Goal: Navigation & Orientation: Find specific page/section

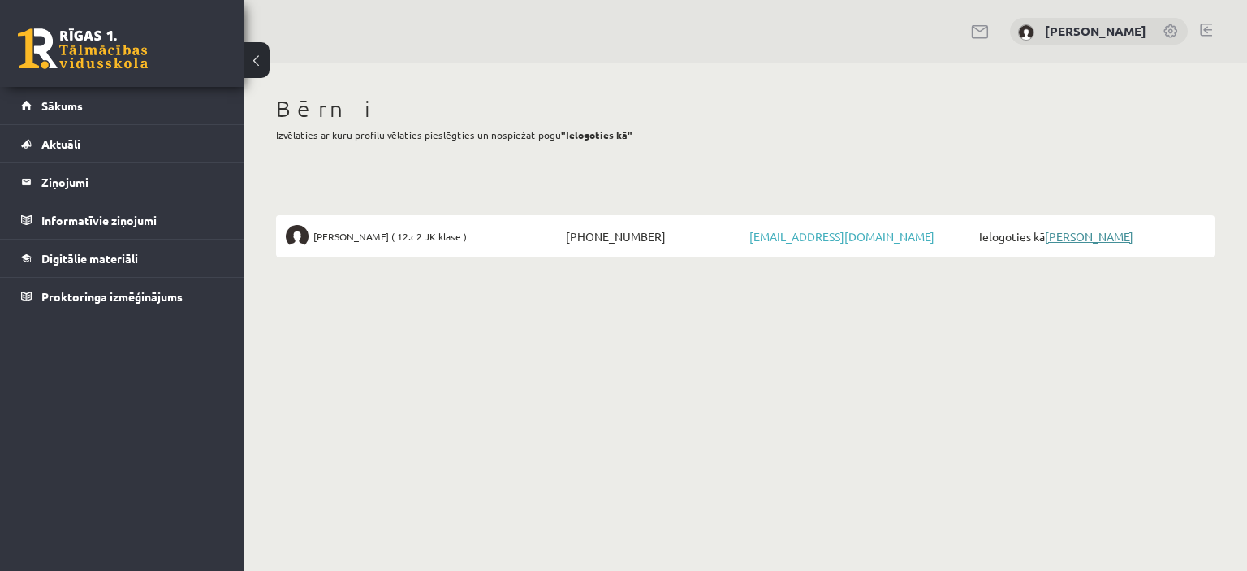
click at [1096, 240] on link "[PERSON_NAME]" at bounding box center [1089, 236] width 89 height 15
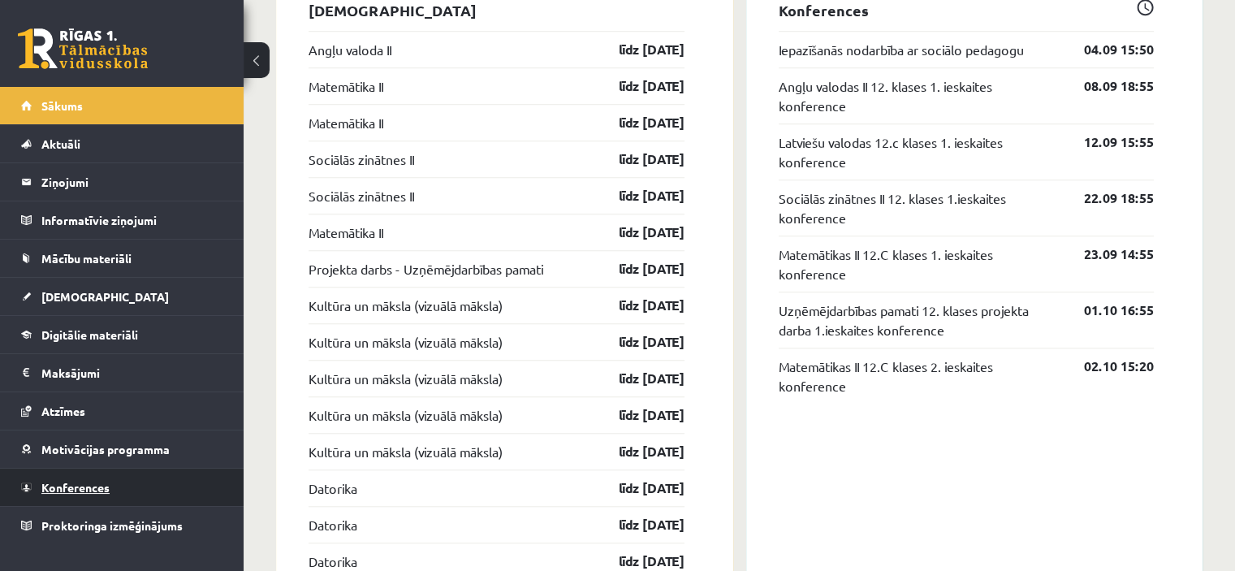
scroll to position [1454, 0]
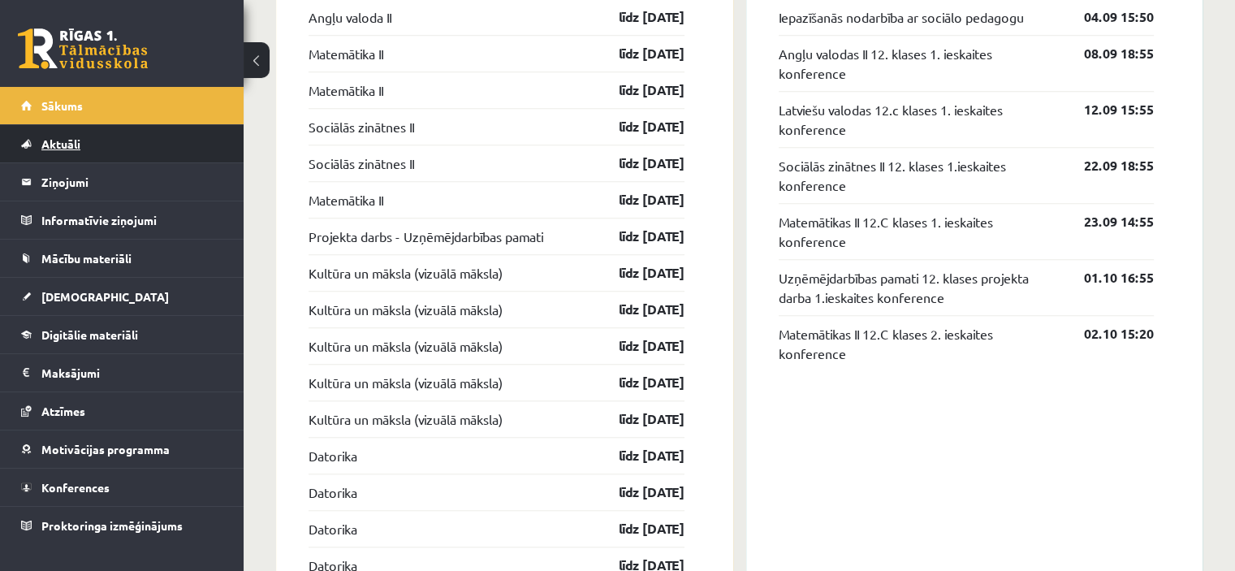
click at [45, 139] on span "Aktuāli" at bounding box center [60, 143] width 39 height 15
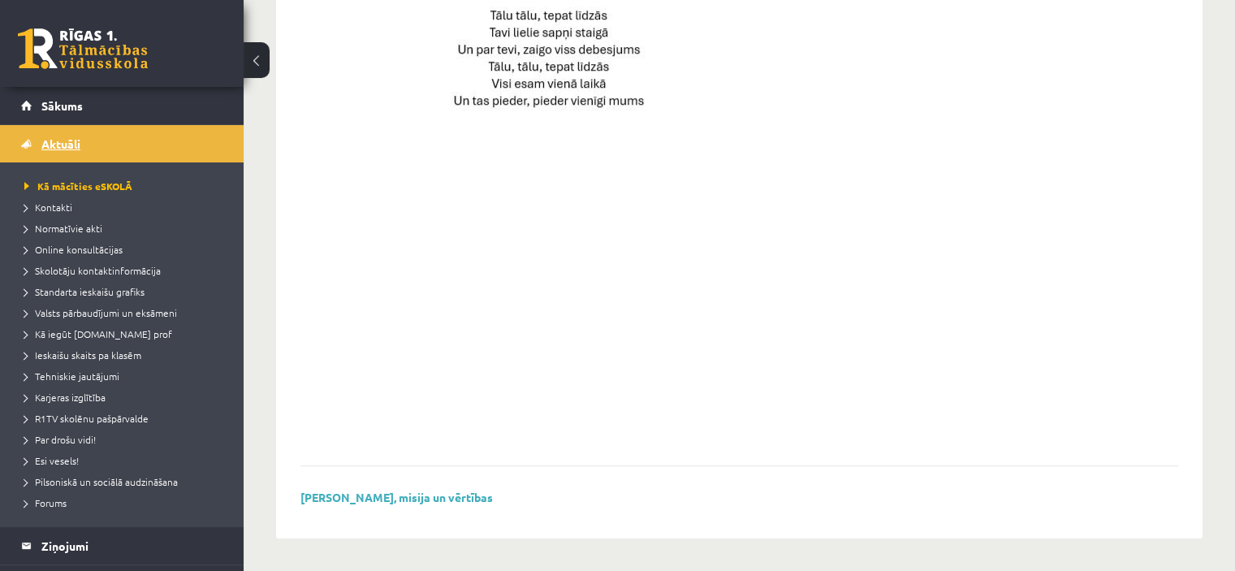
scroll to position [1255, 0]
click at [63, 460] on span "Esi vesels!" at bounding box center [51, 460] width 54 height 13
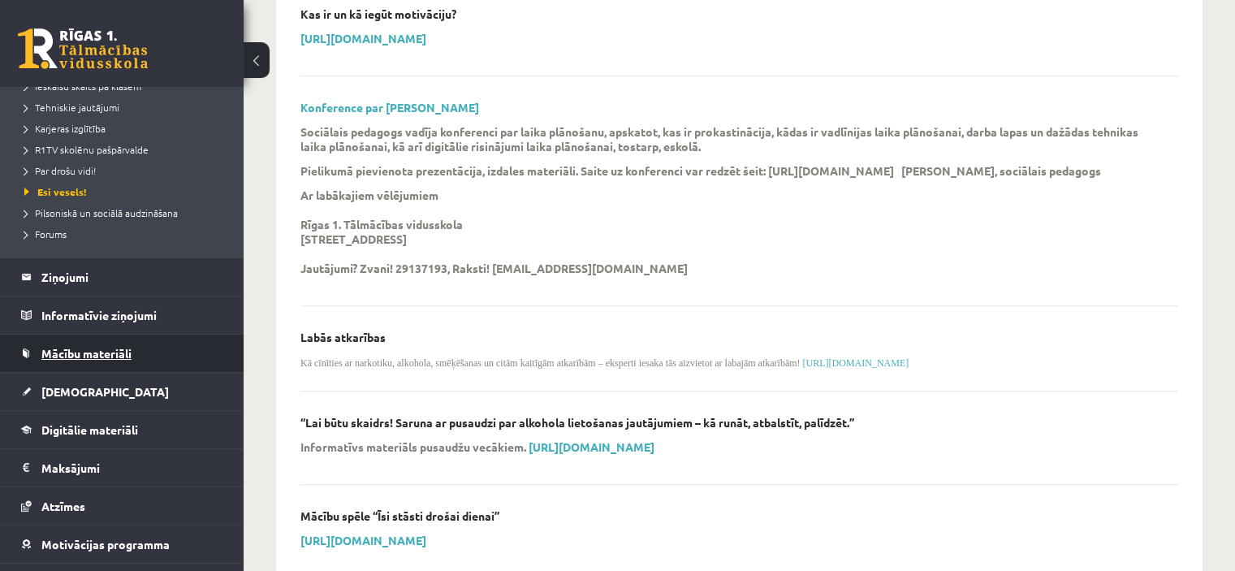
scroll to position [292, 0]
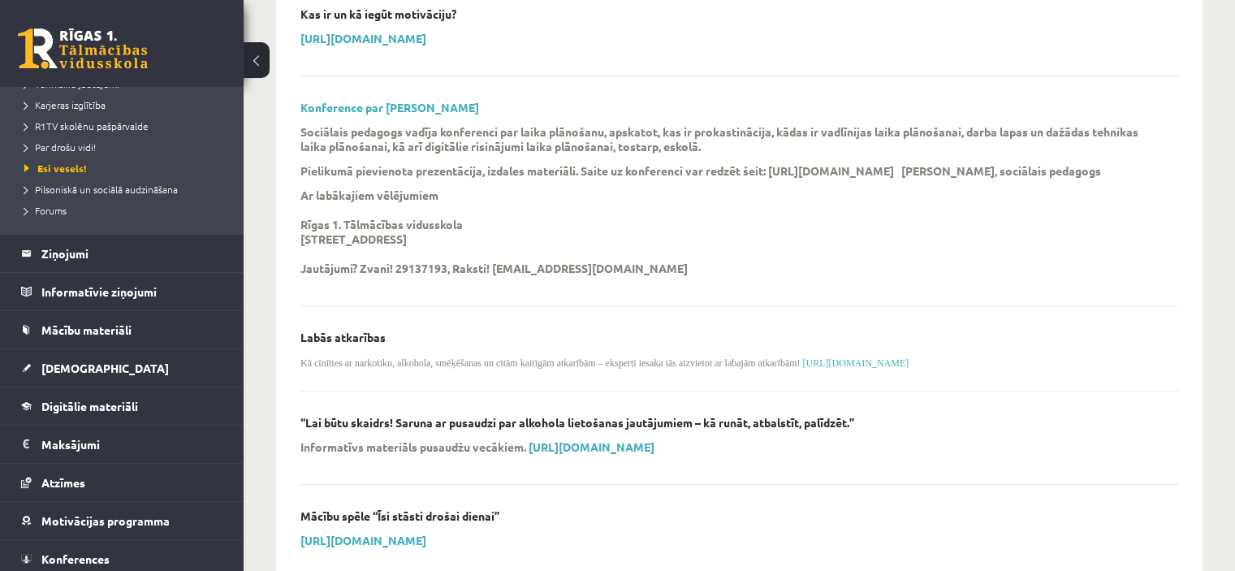
click at [263, 62] on button at bounding box center [257, 60] width 26 height 36
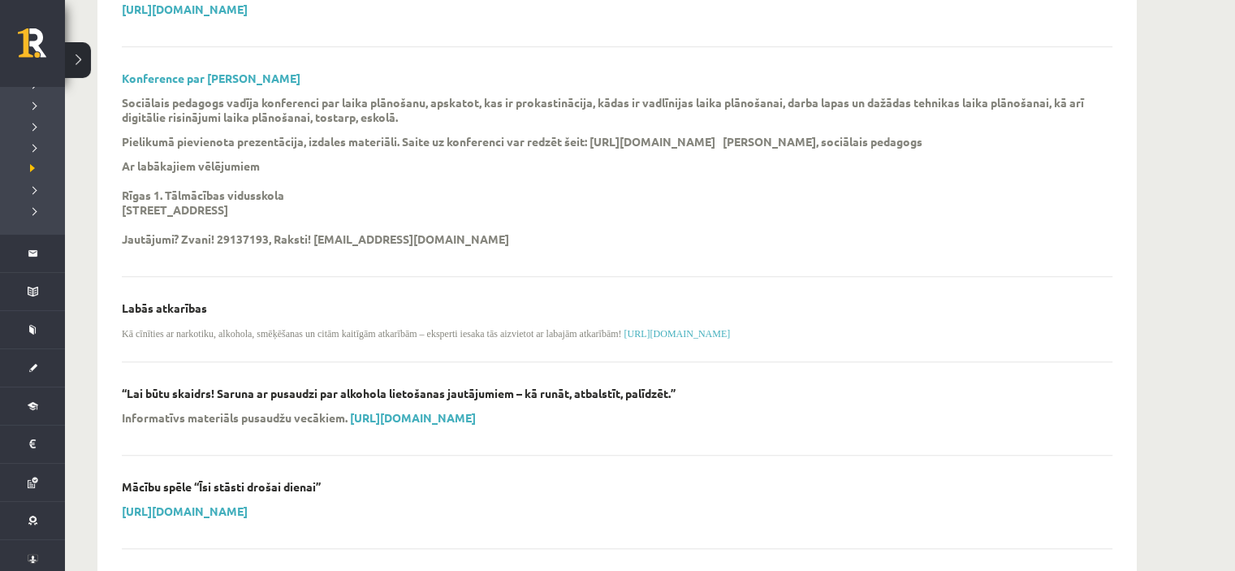
click at [75, 61] on button at bounding box center [78, 60] width 26 height 36
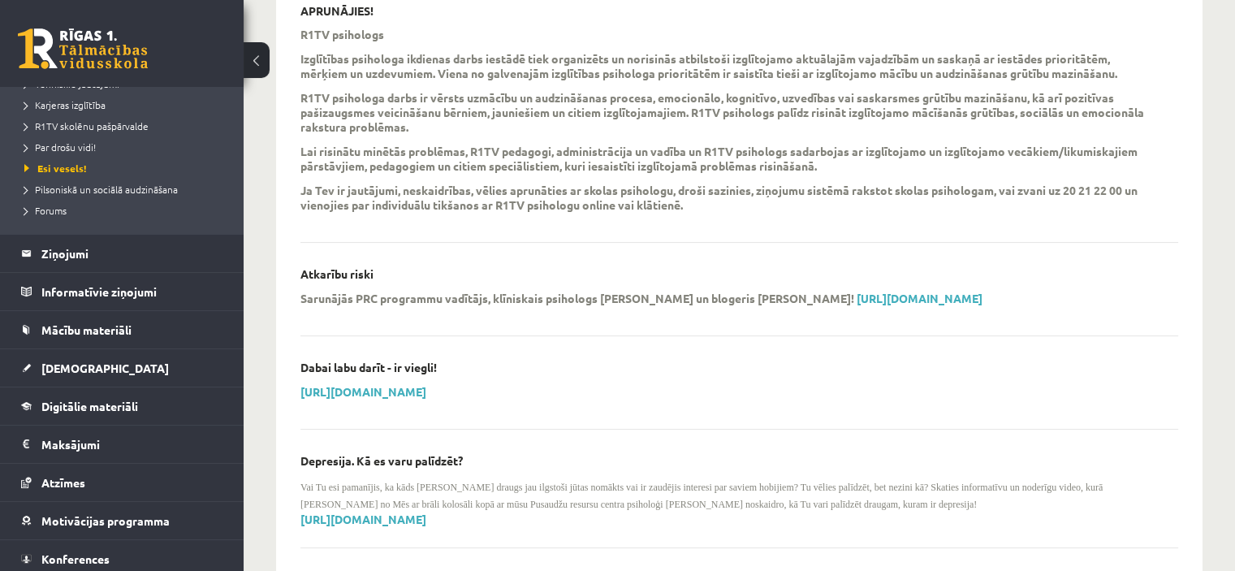
scroll to position [0, 0]
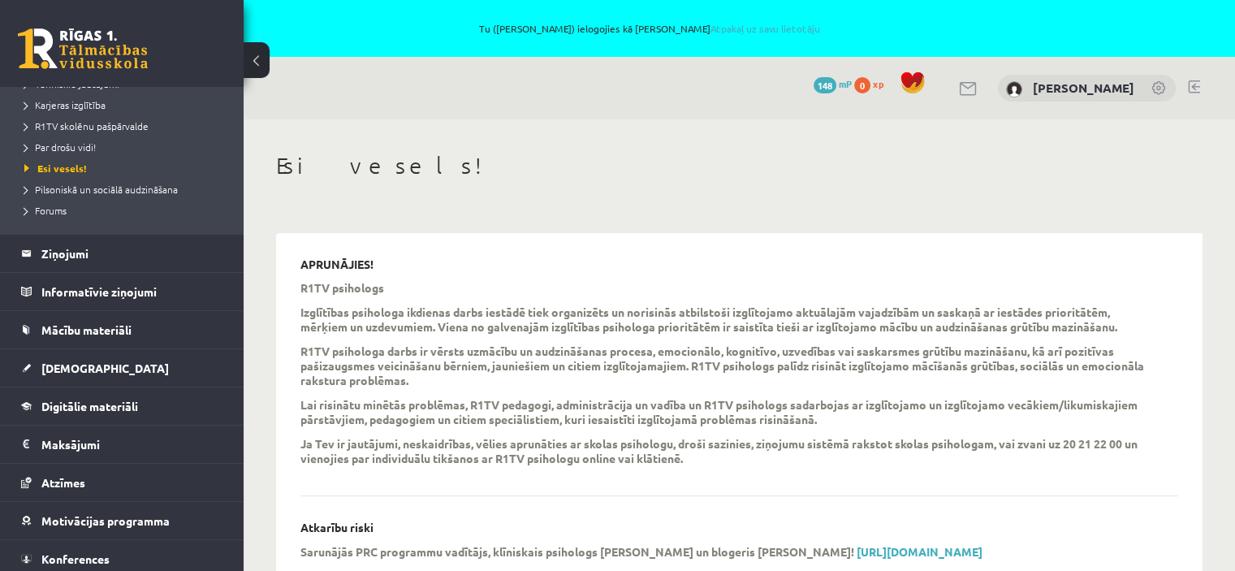
click at [86, 45] on link at bounding box center [83, 48] width 130 height 41
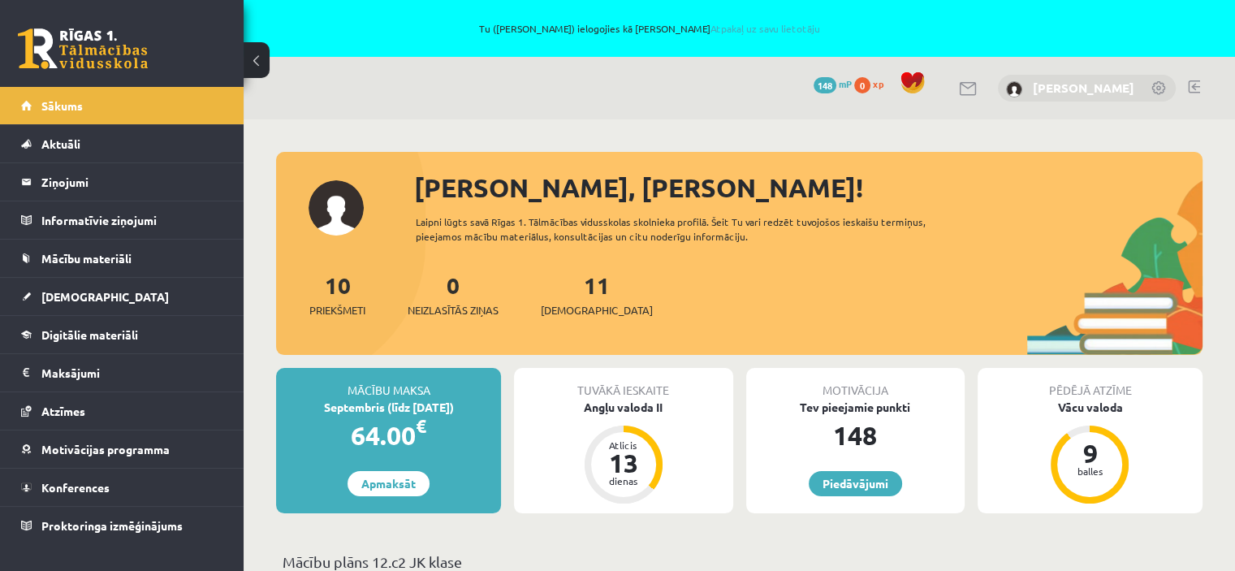
click at [1104, 80] on link "[PERSON_NAME]" at bounding box center [1084, 88] width 102 height 16
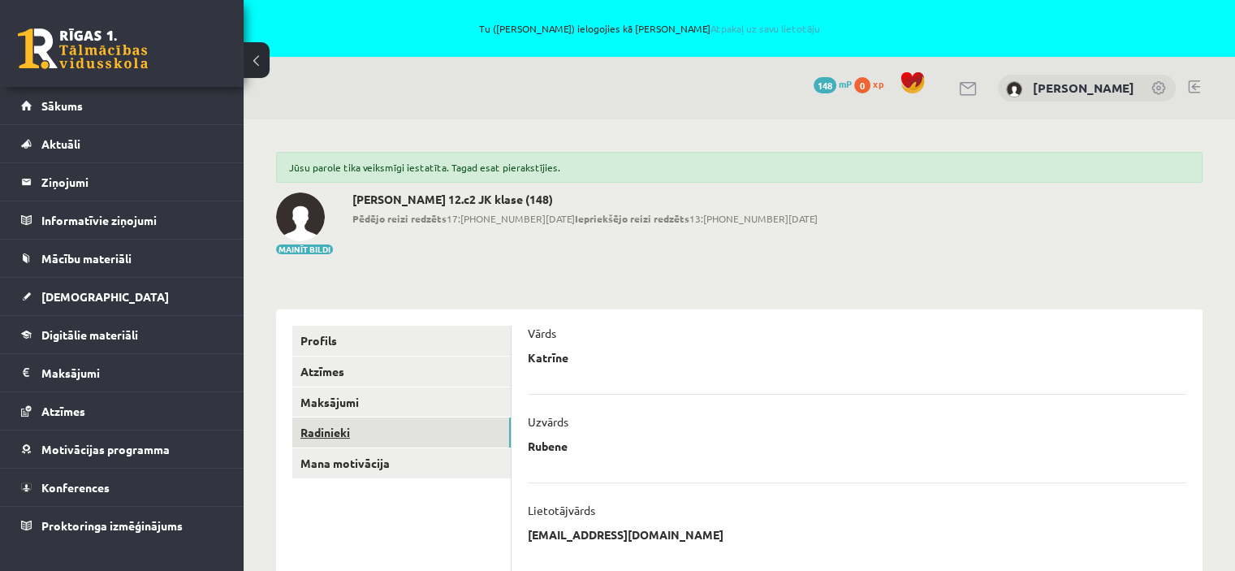
click at [326, 430] on link "Radinieki" at bounding box center [401, 432] width 218 height 30
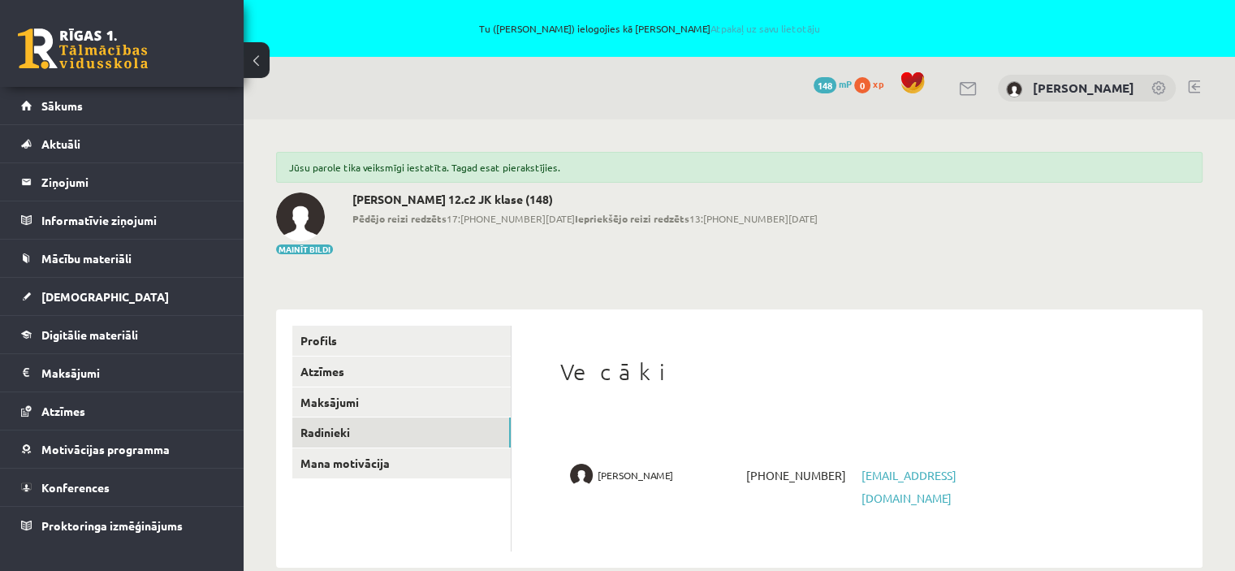
click at [905, 488] on span "[EMAIL_ADDRESS][DOMAIN_NAME]" at bounding box center [929, 486] width 144 height 45
click at [1193, 85] on link at bounding box center [1194, 86] width 12 height 13
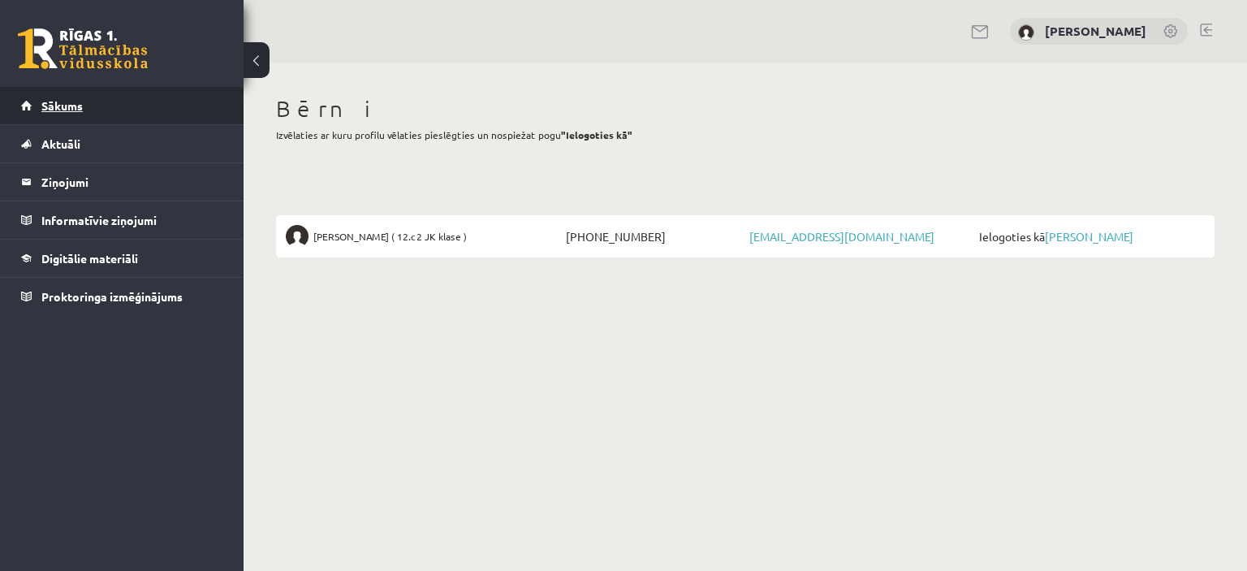
click at [74, 106] on span "Sākums" at bounding box center [61, 105] width 41 height 15
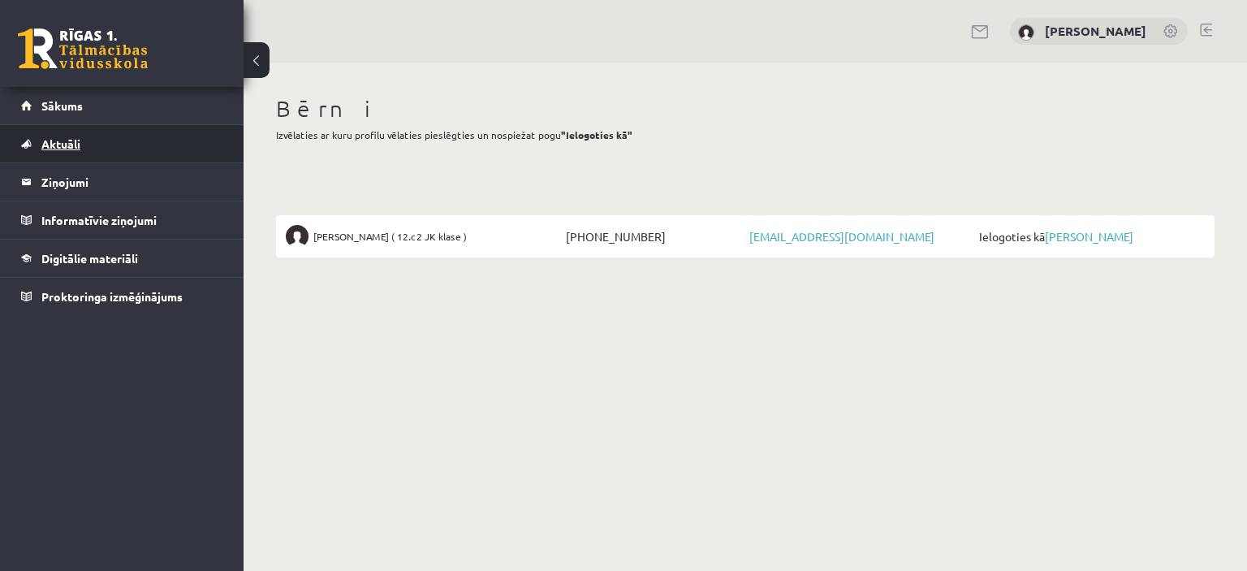
click at [66, 151] on link "Aktuāli" at bounding box center [122, 143] width 202 height 37
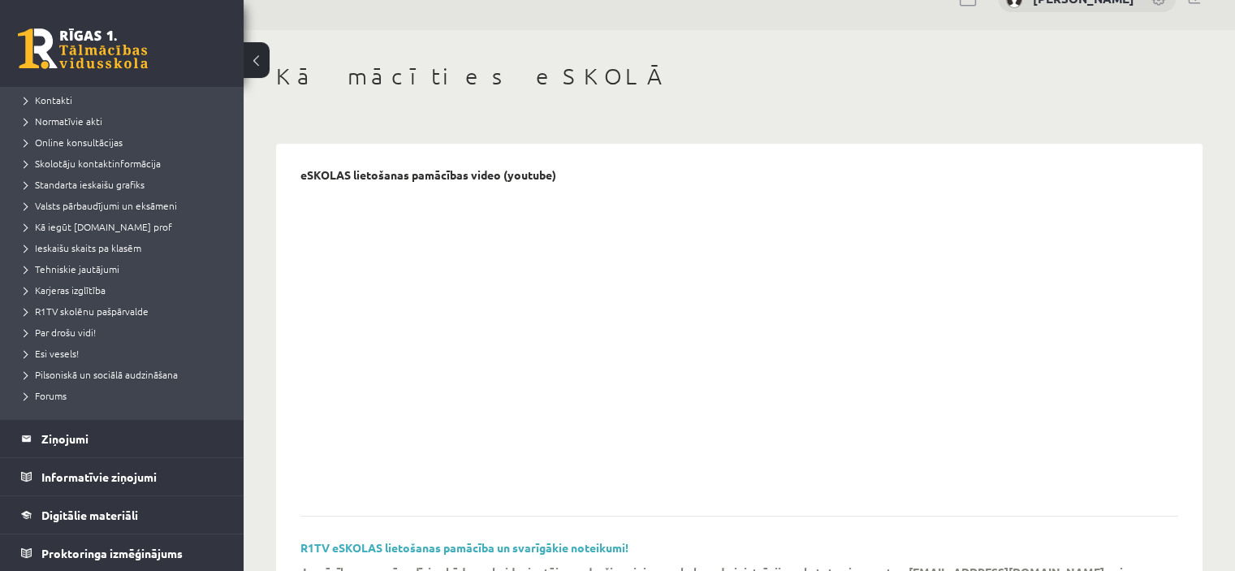
scroll to position [65, 0]
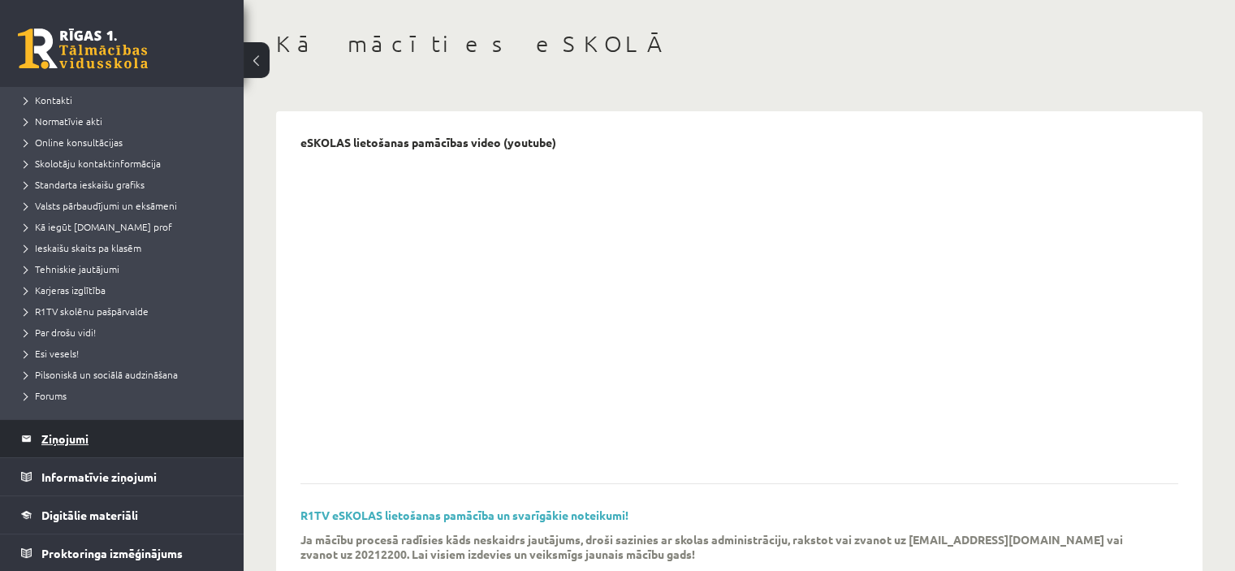
click at [84, 428] on legend "Ziņojumi 0" at bounding box center [132, 438] width 182 height 37
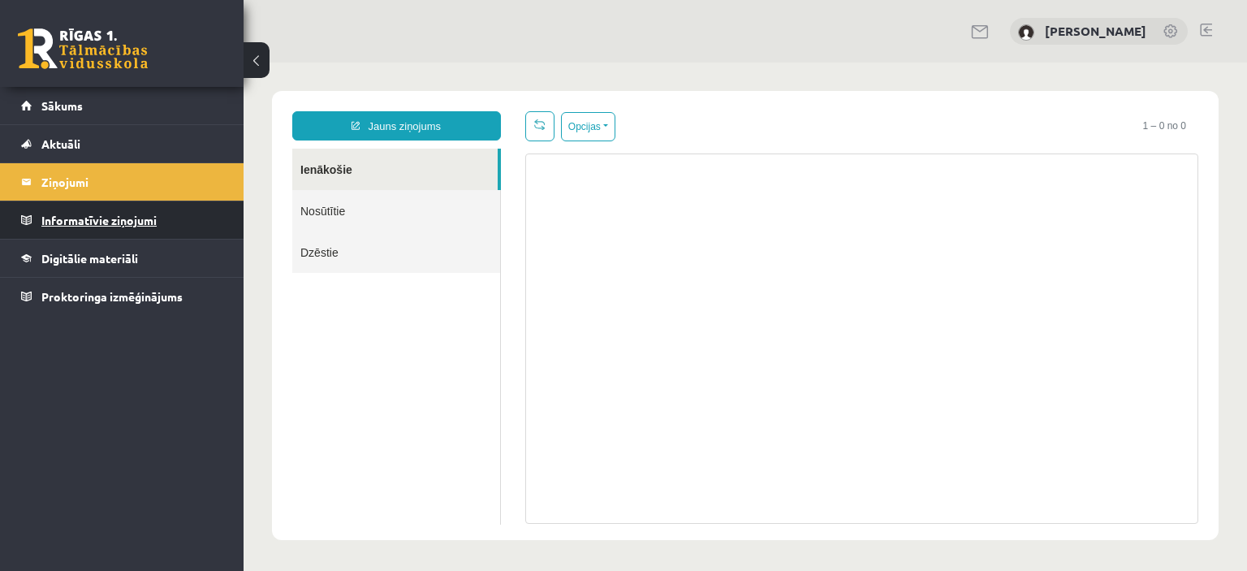
click at [70, 220] on legend "Informatīvie ziņojumi 0" at bounding box center [132, 219] width 182 height 37
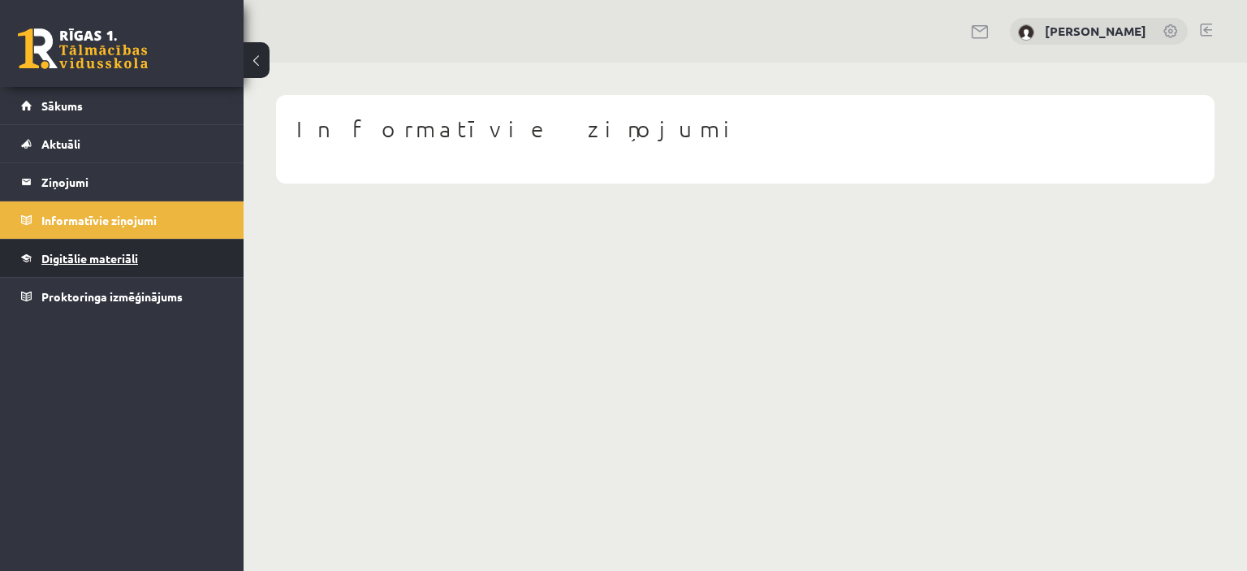
click at [78, 254] on span "Digitālie materiāli" at bounding box center [89, 258] width 97 height 15
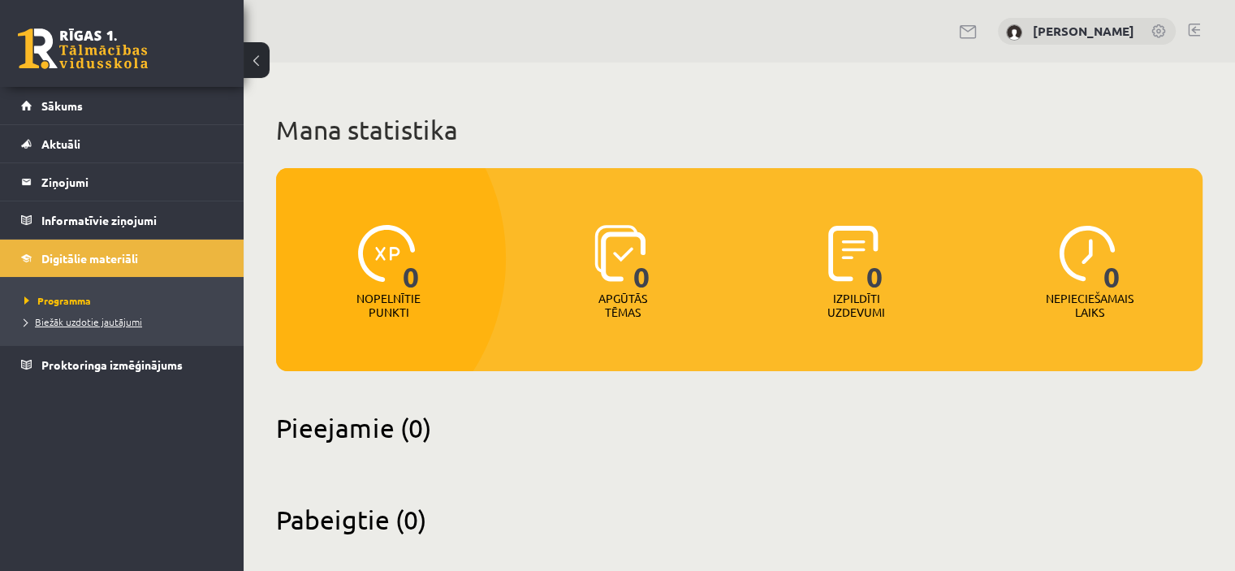
click at [70, 321] on span "Biežāk uzdotie jautājumi" at bounding box center [83, 321] width 118 height 13
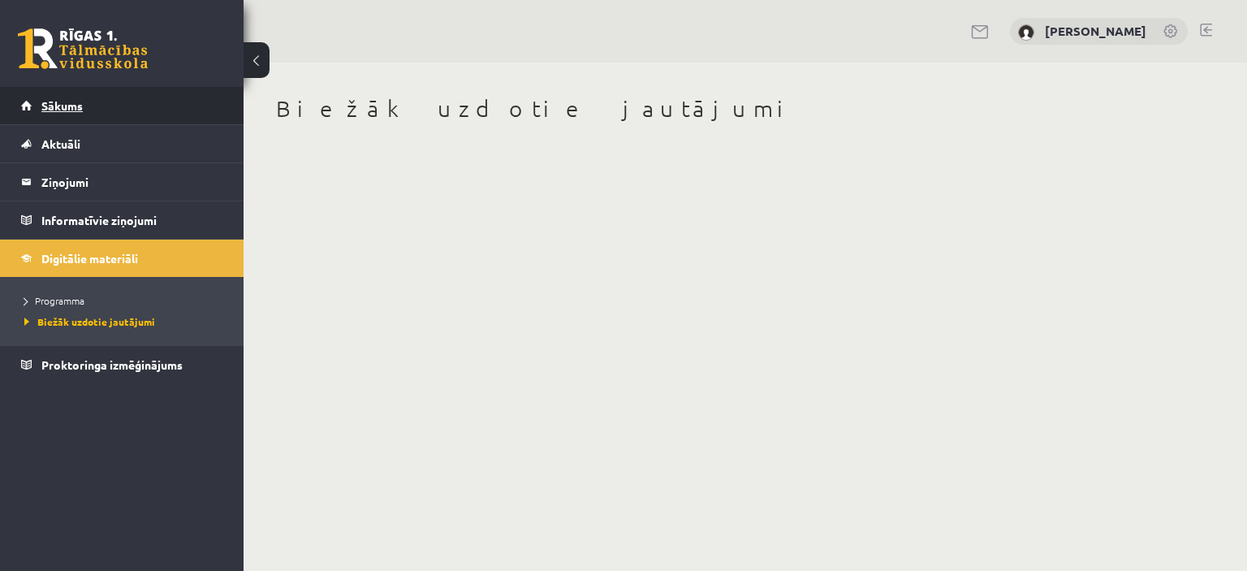
click at [100, 96] on link "Sākums" at bounding box center [122, 105] width 202 height 37
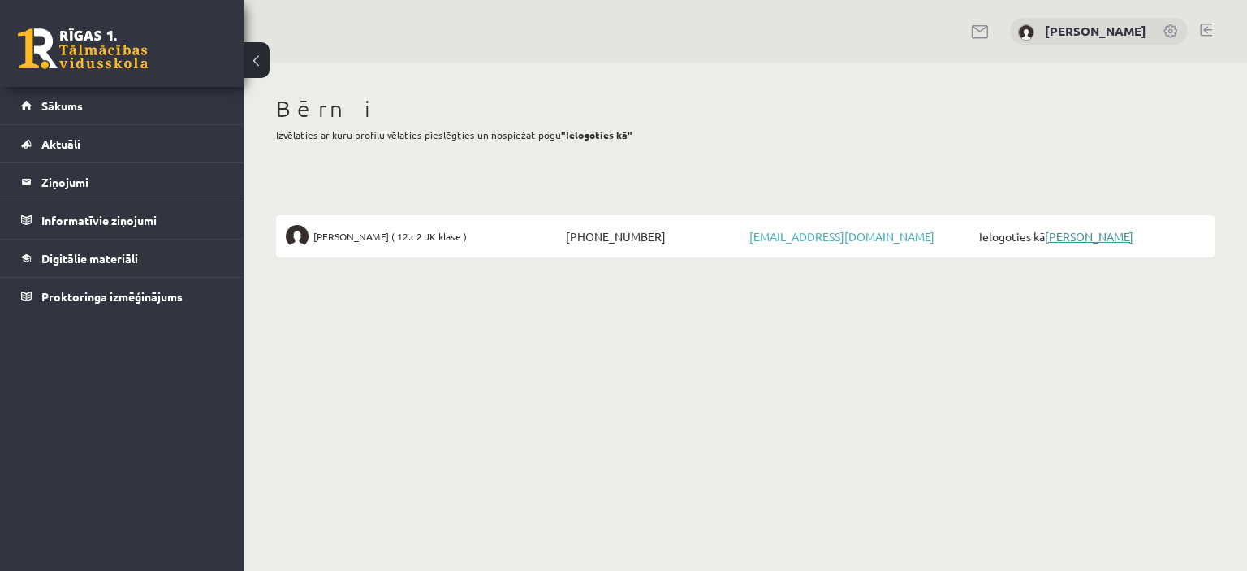
click at [1113, 236] on link "[PERSON_NAME]" at bounding box center [1089, 236] width 89 height 15
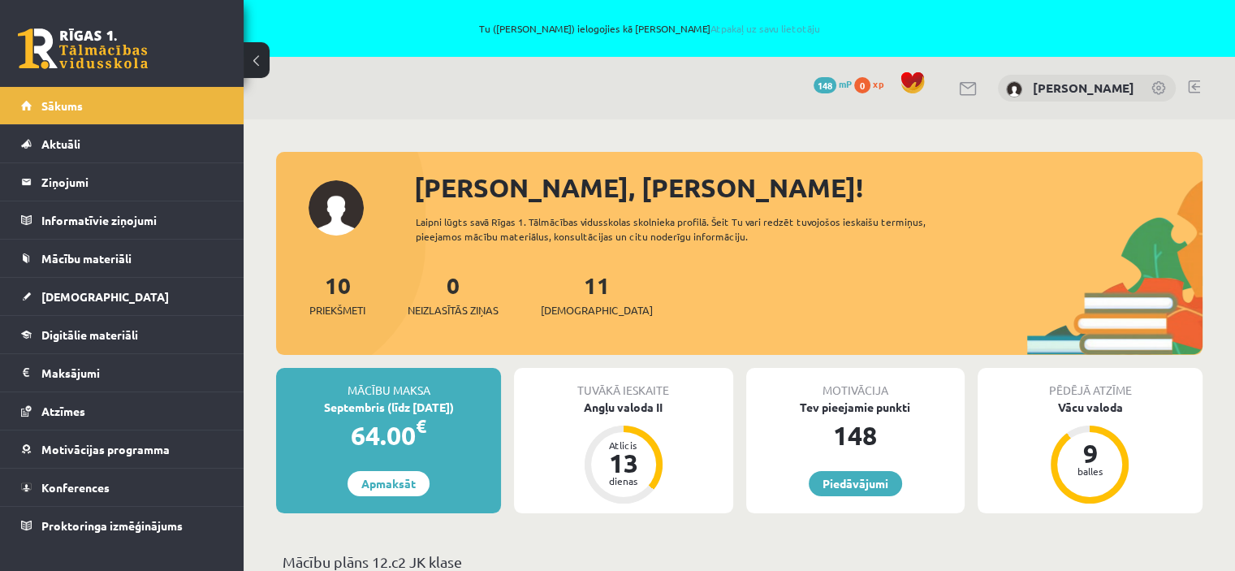
click at [1113, 236] on div "Sveika, Katrīne! Laipni lūgts savā Rīgas 1. Tālmācības vidusskolas skolnieka pr…" at bounding box center [739, 261] width 927 height 187
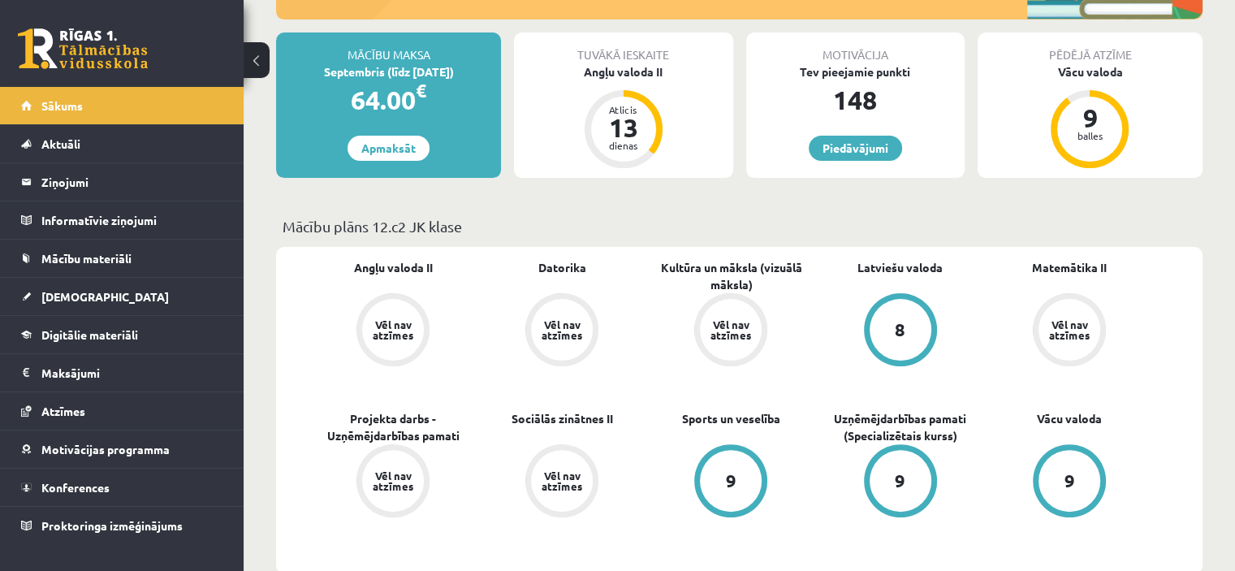
scroll to position [357, 0]
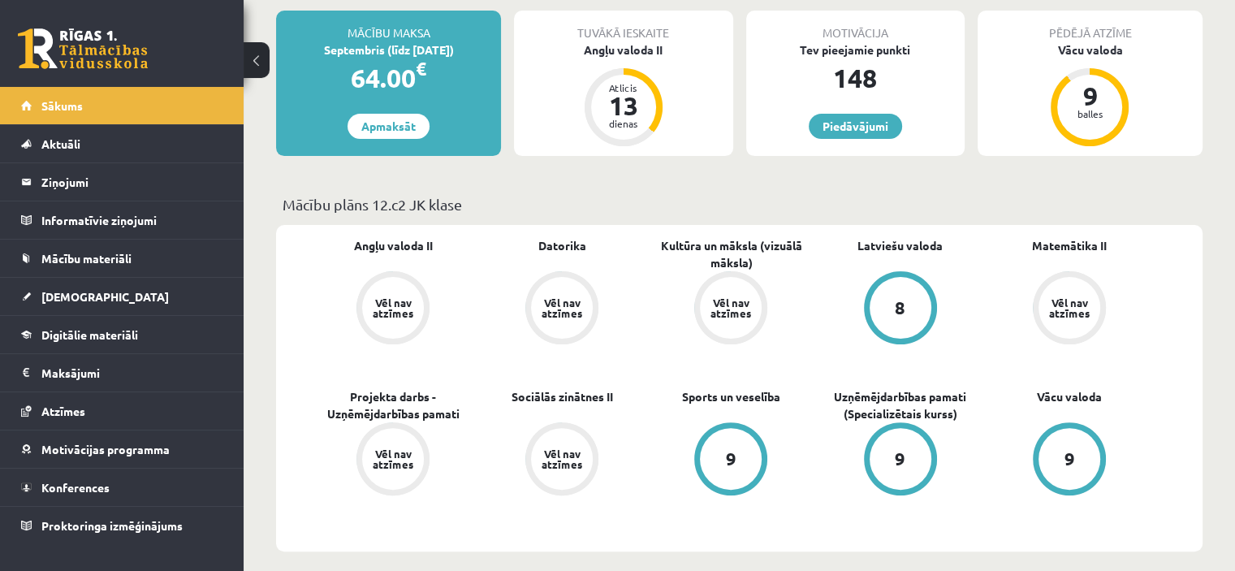
click at [724, 456] on div "9" at bounding box center [731, 459] width 62 height 62
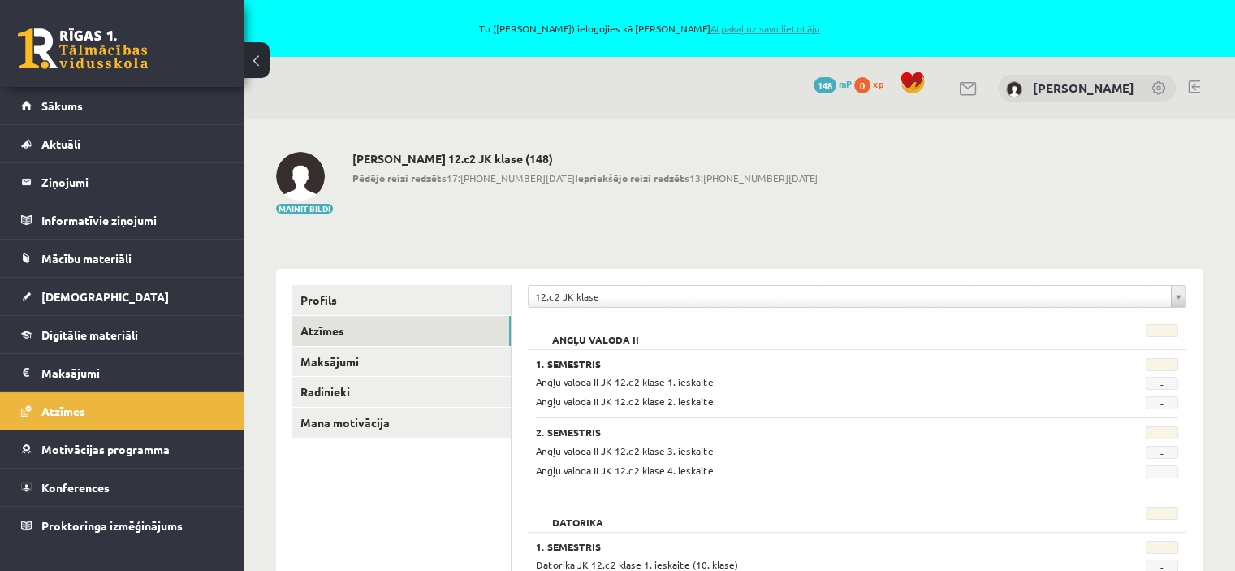
click at [796, 27] on link "Atpakaļ uz savu lietotāju" at bounding box center [765, 28] width 110 height 13
